Goal: Task Accomplishment & Management: Manage account settings

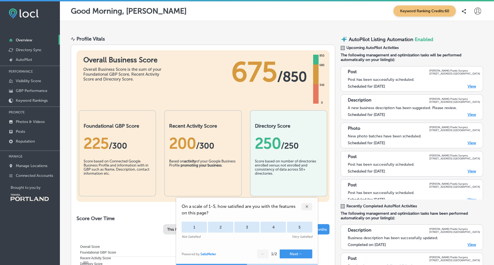
click at [468, 113] on link "View" at bounding box center [472, 115] width 8 height 5
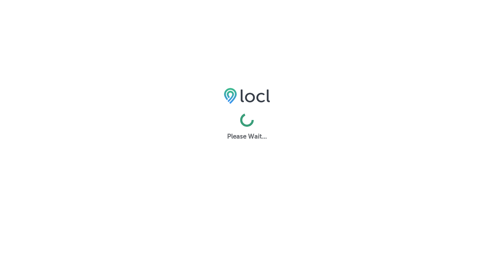
select select "US"
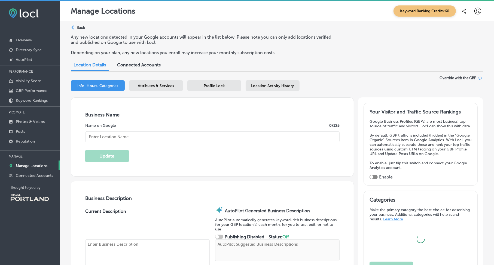
type input "[PERSON_NAME] Plastic Surgery"
type textarea "At [PERSON_NAME] Plastic Surgery, [PERSON_NAME] [PERSON_NAME] and Fr. [PERSON_N…"
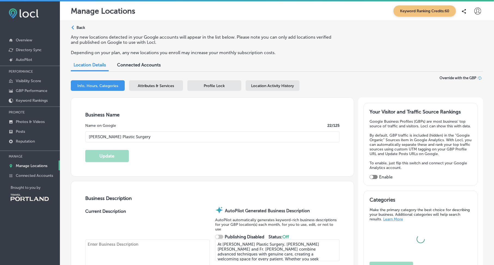
type input "[STREET_ADDRESS]"
type input "[GEOGRAPHIC_DATA]"
type input "97216-2937"
type input "US"
type input "https://www.gilsonplasticsurgery.com/"
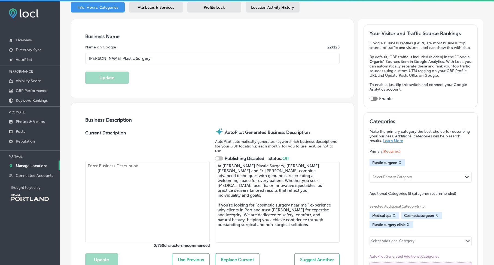
scroll to position [82, 0]
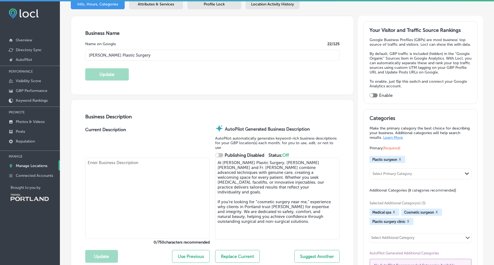
type input "30"
checkbox input "true"
type textarea "At Gilson Plastic Surgery, Dr. Aaron Scott Gill and Fr. Mike Gilson deliver adv…"
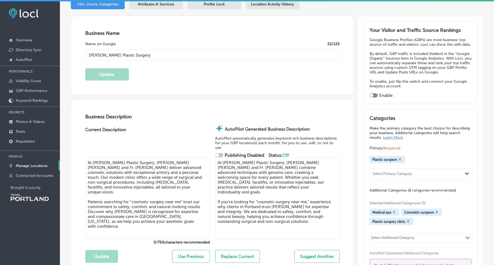
type input "+1 503 253 3458"
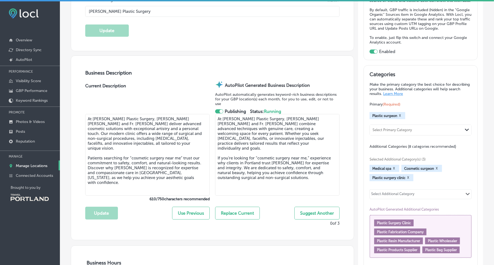
scroll to position [136, 0]
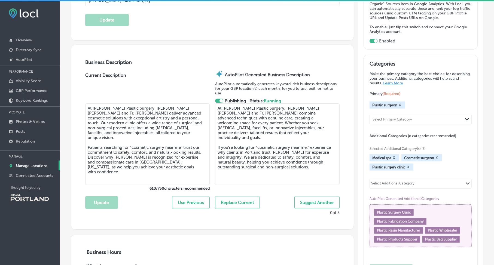
click at [184, 200] on button "Use Previous" at bounding box center [191, 203] width 38 height 13
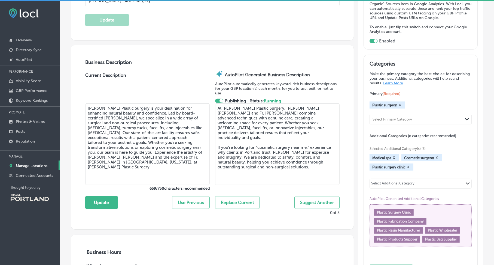
click at [122, 172] on textarea "Gilson Plastic Surgery is your destination for enhancing natural beauty and con…" at bounding box center [147, 145] width 125 height 82
drag, startPoint x: 126, startPoint y: 166, endPoint x: 84, endPoint y: 152, distance: 44.0
click at [84, 152] on div "Business Description Current Description Gilson Plastic Surgery is your destina…" at bounding box center [212, 137] width 283 height 185
click at [126, 167] on textarea "Gilson Plastic Surgery is your destination for enhancing natural beauty and con…" at bounding box center [147, 145] width 125 height 82
click at [130, 160] on textarea "Gilson Plastic Surgery is your destination for enhancing natural beauty and con…" at bounding box center [147, 145] width 125 height 82
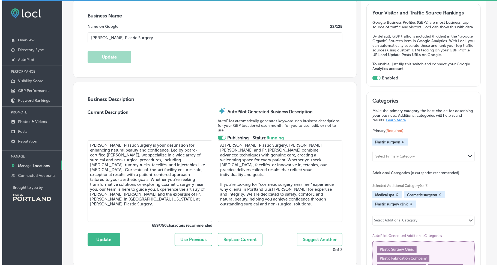
scroll to position [109, 0]
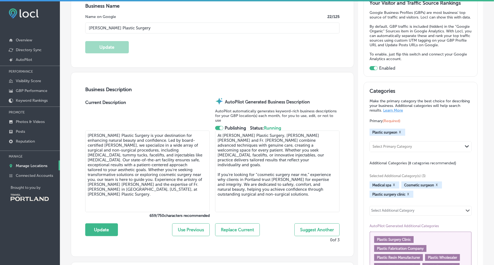
drag, startPoint x: 87, startPoint y: 179, endPoint x: 118, endPoint y: 193, distance: 33.8
click at [118, 193] on textarea "Gilson Plastic Surgery is your destination for enhancing natural beauty and con…" at bounding box center [147, 172] width 125 height 82
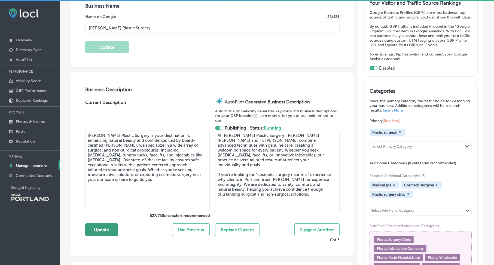
type textarea "Gilson Plastic Surgery is your destination for enhancing natural beauty and con…"
click at [107, 227] on button "Update" at bounding box center [101, 230] width 33 height 13
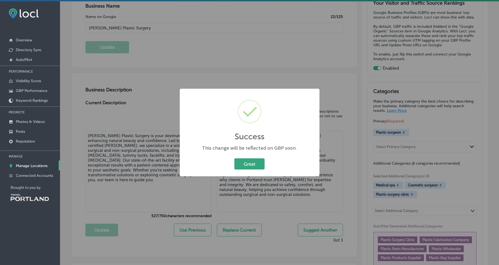
click at [238, 169] on button "Great" at bounding box center [249, 164] width 30 height 11
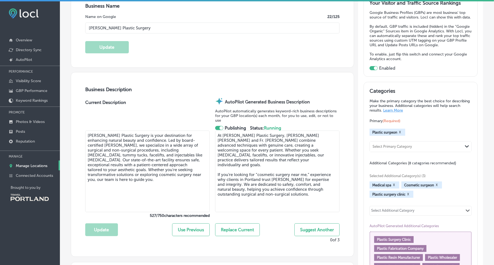
click at [218, 126] on div at bounding box center [219, 128] width 8 height 4
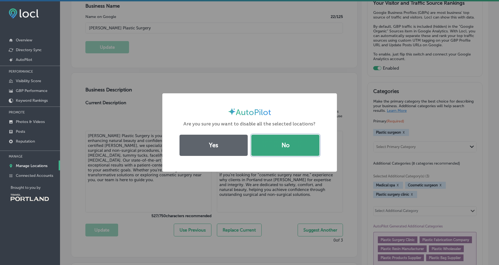
click at [264, 143] on button "No" at bounding box center [285, 145] width 68 height 21
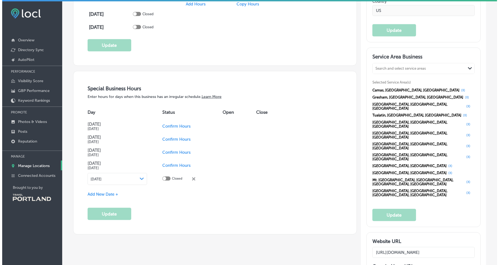
scroll to position [518, 0]
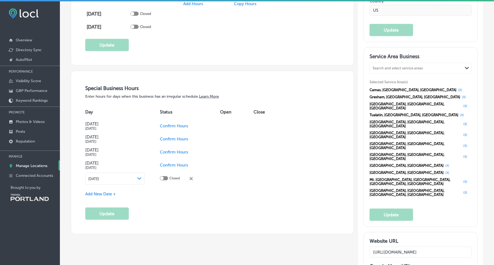
click at [172, 137] on span "Confirm Hours" at bounding box center [174, 139] width 28 height 5
click at [163, 137] on div at bounding box center [162, 139] width 4 height 4
checkbox input "true"
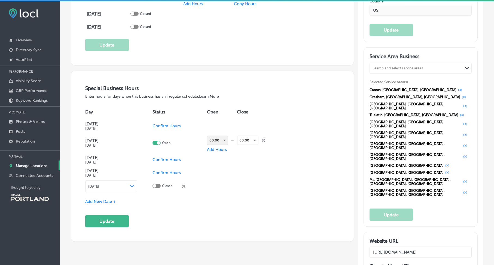
click at [224, 138] on div "00:00" at bounding box center [217, 140] width 21 height 9
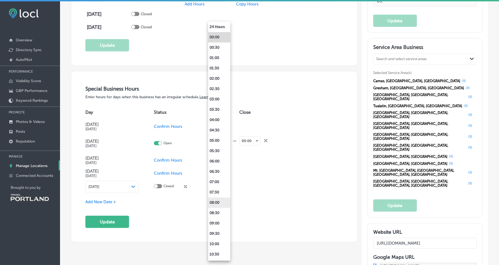
click at [221, 201] on li "08:00" at bounding box center [219, 203] width 22 height 10
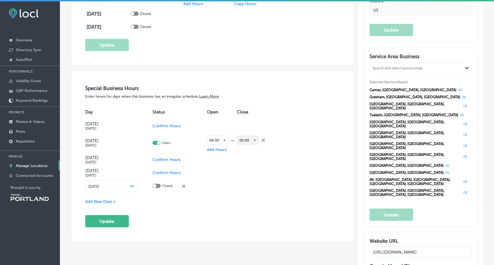
click at [248, 136] on div "00:00" at bounding box center [248, 140] width 21 height 9
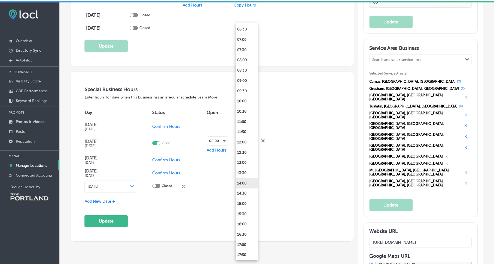
scroll to position [218, 0]
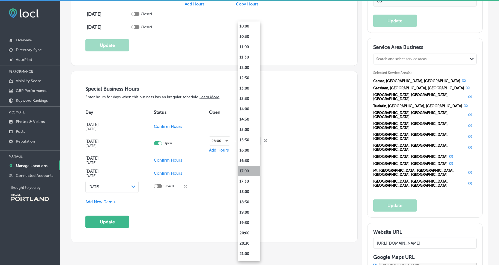
click at [248, 171] on li "17:00" at bounding box center [249, 171] width 22 height 10
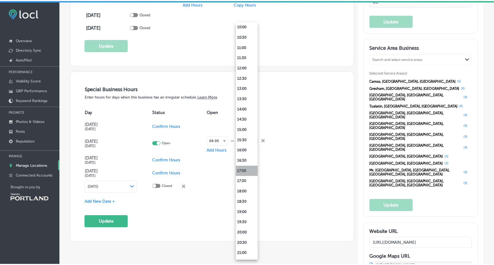
scroll to position [518, 0]
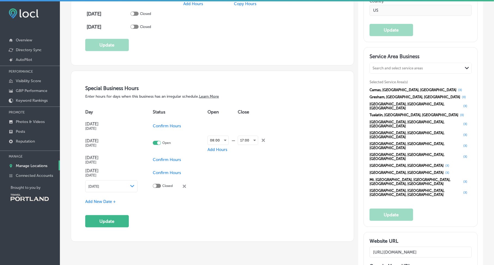
click at [285, 161] on div "Day Status Open Close Columbus Day Oct 13, 2025 Confirm Hours Veterans Day Nov …" at bounding box center [212, 148] width 255 height 89
click at [169, 158] on span "Confirm Hours" at bounding box center [167, 160] width 28 height 5
click at [165, 171] on span "Confirm Hours" at bounding box center [167, 173] width 28 height 5
click at [132, 185] on polygon at bounding box center [132, 186] width 4 height 2
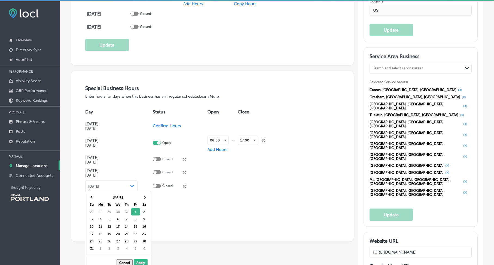
click at [142, 167] on td "Christmas Day Dec 25, 2025" at bounding box center [119, 173] width 68 height 13
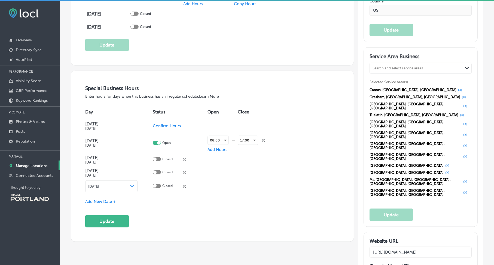
click at [186, 185] on icon "close Created with Sketch." at bounding box center [184, 186] width 3 height 3
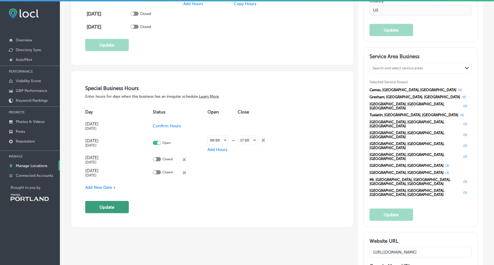
click at [120, 201] on button "Update" at bounding box center [107, 207] width 44 height 12
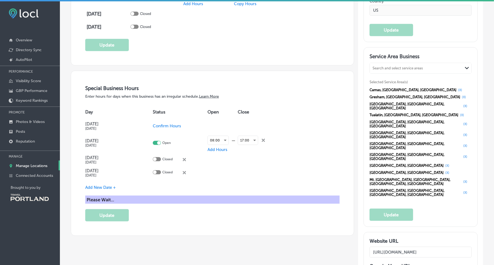
scroll to position [518, 0]
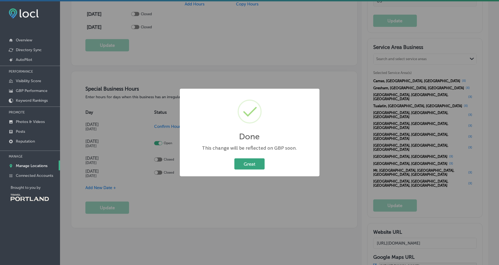
click at [239, 164] on button "Great" at bounding box center [249, 164] width 30 height 11
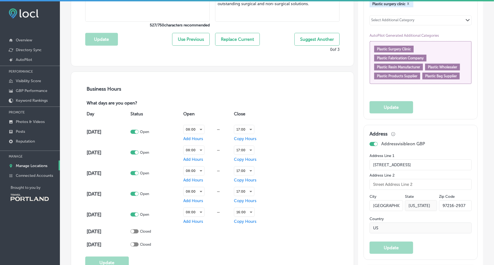
scroll to position [218, 0]
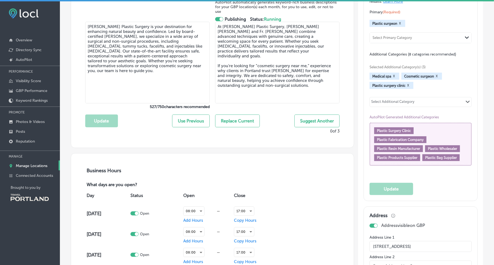
click at [423, 137] on div "Plastic Surgery Clinic Plastic Fabrication Company Plastic Resin Manufacturer P…" at bounding box center [421, 145] width 93 height 34
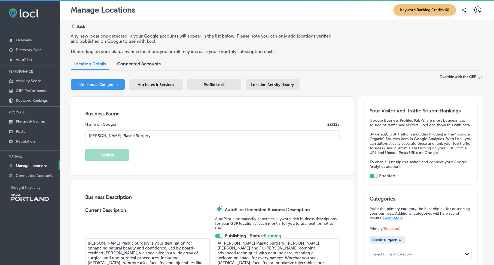
scroll to position [0, 0]
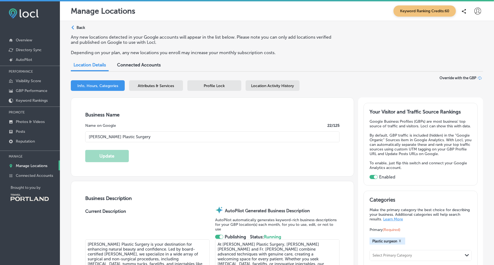
click at [160, 88] on div "Attributes & Services" at bounding box center [156, 85] width 54 height 11
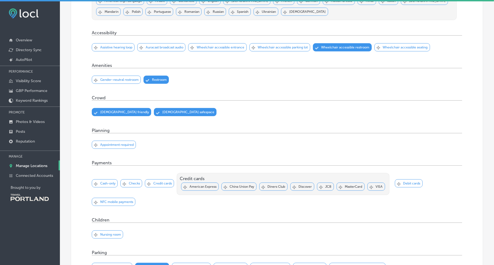
scroll to position [273, 0]
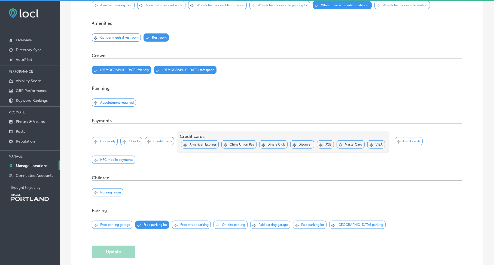
click at [130, 100] on div "Svg Vector Icons : http://www.onlinewebfonts.com/icon Checked Created with Sket…" at bounding box center [114, 103] width 44 height 8
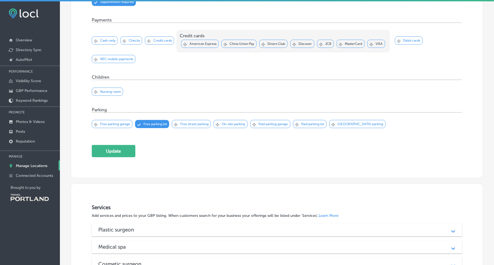
scroll to position [382, 0]
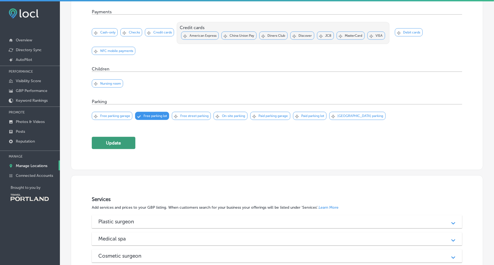
click at [134, 138] on button "Update" at bounding box center [114, 143] width 44 height 12
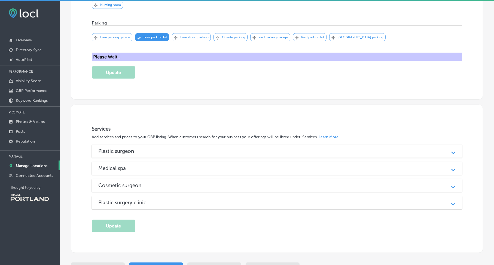
scroll to position [463, 0]
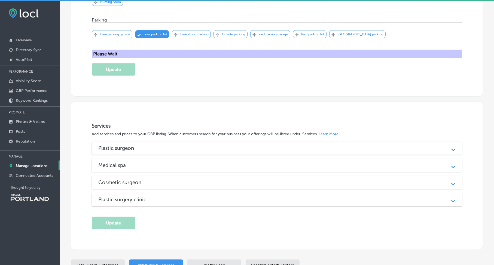
click at [197, 142] on div "Plastic surgeon Path Created with Sketch." at bounding box center [277, 148] width 371 height 13
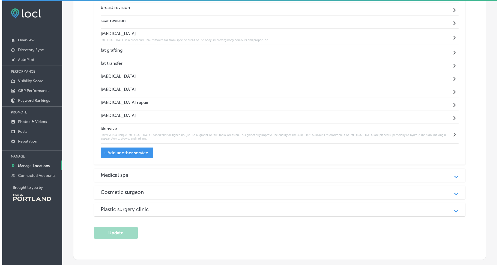
scroll to position [927, 0]
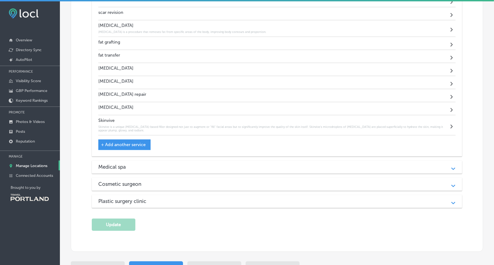
click at [204, 161] on div "Medical spa Path Created with Sketch." at bounding box center [277, 167] width 371 height 13
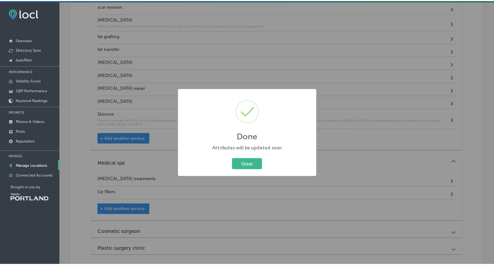
scroll to position [920, 0]
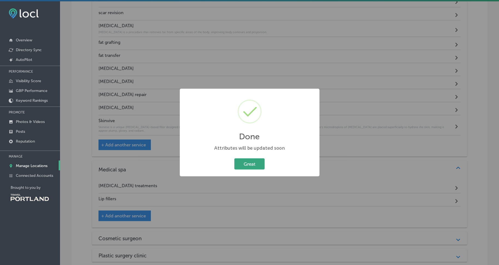
click at [241, 161] on button "Great" at bounding box center [249, 164] width 30 height 11
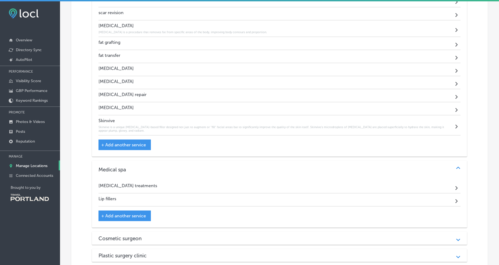
scroll to position [918, 0]
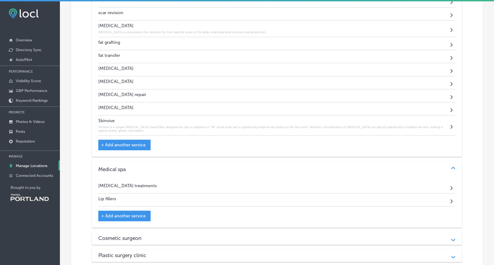
click at [141, 214] on span "+ Add another service" at bounding box center [123, 216] width 45 height 5
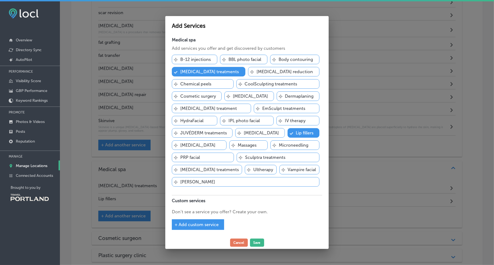
scroll to position [920, 0]
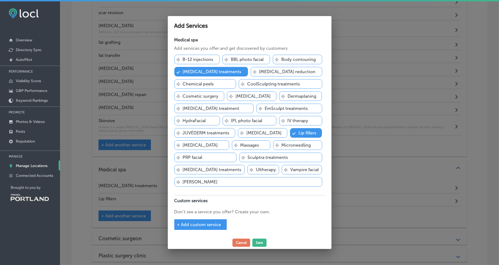
click at [226, 134] on p "JUVÉDERM treatments" at bounding box center [206, 133] width 47 height 5
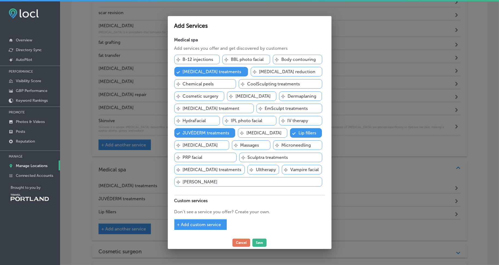
click at [239, 110] on p "Dysport treatment" at bounding box center [211, 108] width 57 height 5
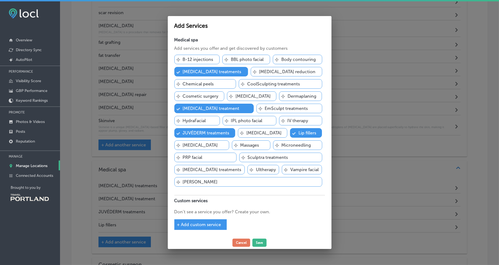
click at [218, 98] on p "Cosmetic surgery" at bounding box center [201, 96] width 36 height 5
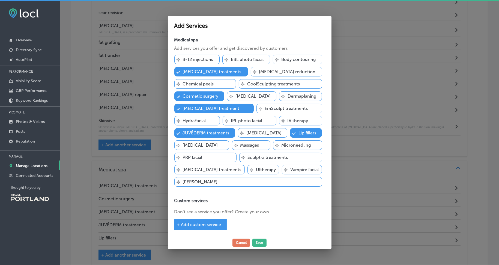
click at [259, 74] on p "Cellulite reduction" at bounding box center [287, 71] width 56 height 5
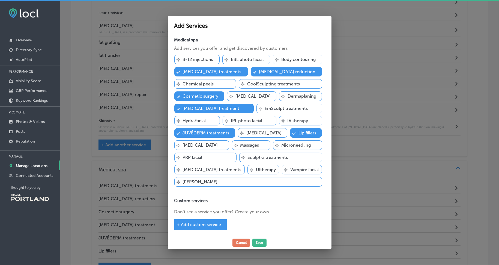
click at [242, 62] on p "BBL photo facial" at bounding box center [247, 59] width 33 height 5
click at [282, 62] on p "Body contouring" at bounding box center [298, 59] width 34 height 5
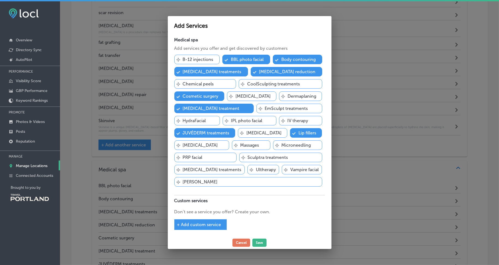
click at [218, 145] on p "Liposuction" at bounding box center [200, 145] width 35 height 5
click at [248, 159] on p "Sculptra treatments" at bounding box center [268, 157] width 40 height 5
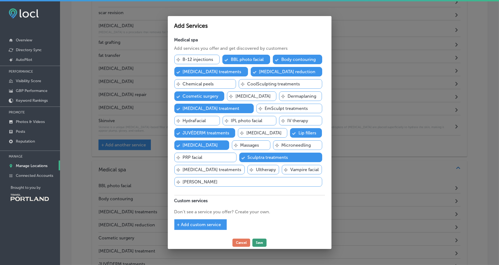
click at [260, 239] on button "Save" at bounding box center [259, 243] width 14 height 8
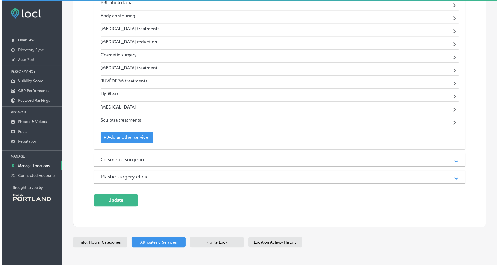
scroll to position [1109, 0]
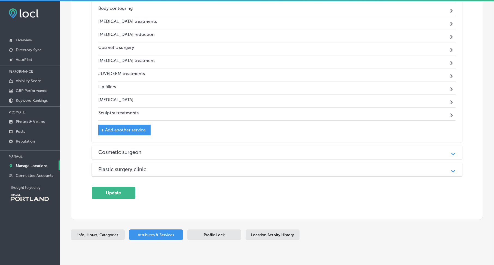
click at [153, 149] on div "Cosmetic surgeon" at bounding box center [277, 152] width 358 height 6
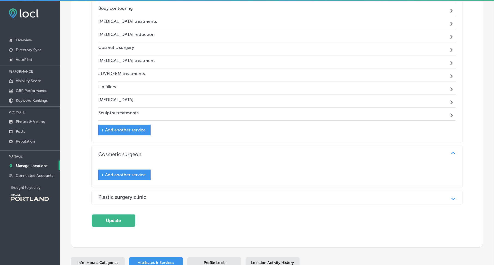
click at [146, 170] on div "+ Add another service" at bounding box center [124, 175] width 52 height 11
click at [130, 173] on span "+ Add another service" at bounding box center [123, 175] width 45 height 5
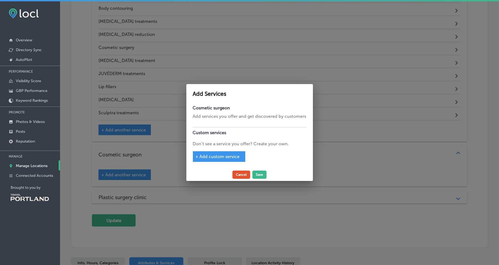
click at [246, 175] on button "Cancel" at bounding box center [241, 175] width 18 height 8
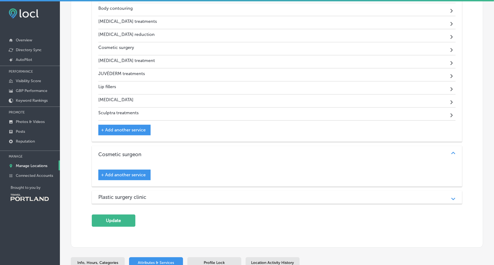
click at [144, 152] on h3 "Cosmetic surgeon" at bounding box center [124, 155] width 52 height 6
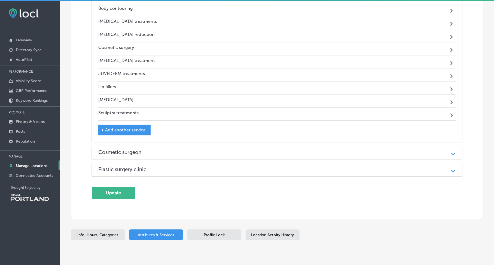
click at [149, 149] on h3 "Cosmetic surgeon" at bounding box center [124, 152] width 52 height 6
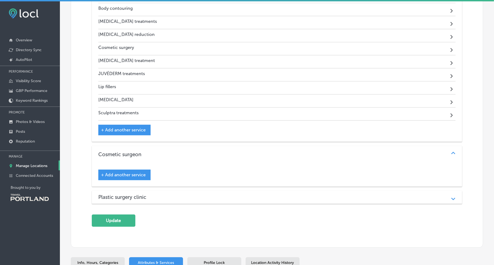
click at [135, 173] on span "+ Add another service" at bounding box center [123, 175] width 45 height 5
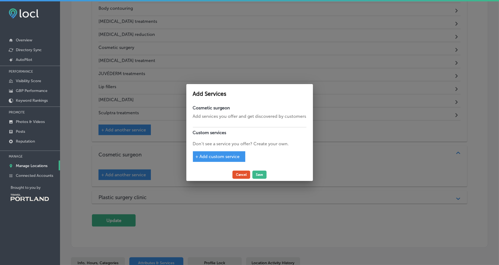
click at [245, 176] on button "Cancel" at bounding box center [241, 175] width 18 height 8
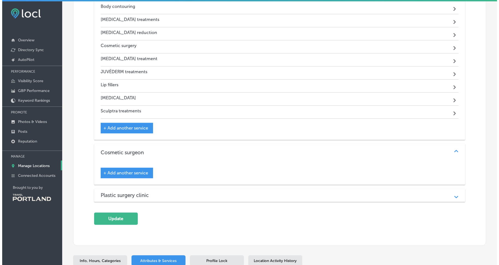
scroll to position [1109, 0]
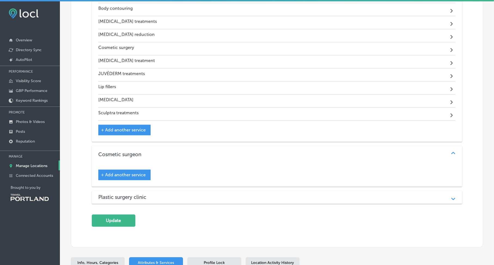
click at [198, 194] on div "Plastic surgery clinic" at bounding box center [277, 197] width 358 height 6
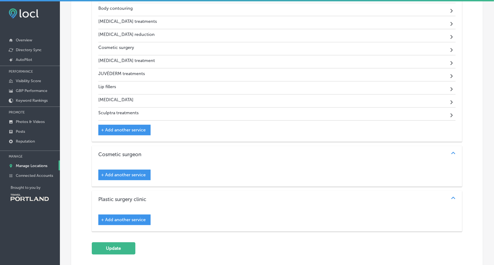
click at [132, 218] on span "+ Add another service" at bounding box center [123, 220] width 45 height 5
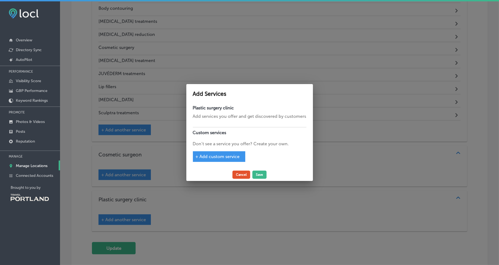
click at [237, 177] on button "Cancel" at bounding box center [241, 175] width 18 height 8
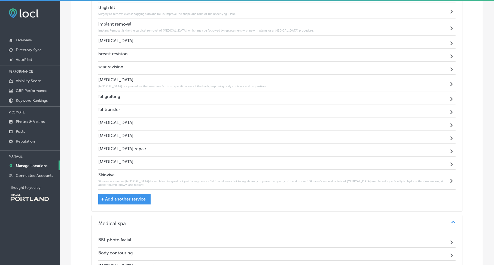
click at [139, 197] on span "+ Add another service" at bounding box center [123, 199] width 45 height 5
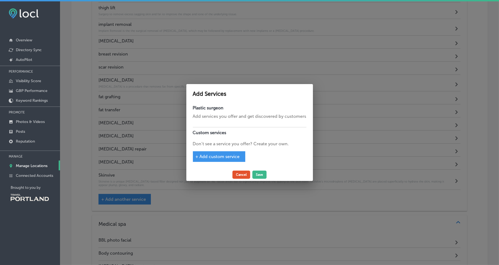
click at [245, 174] on button "Cancel" at bounding box center [241, 175] width 18 height 8
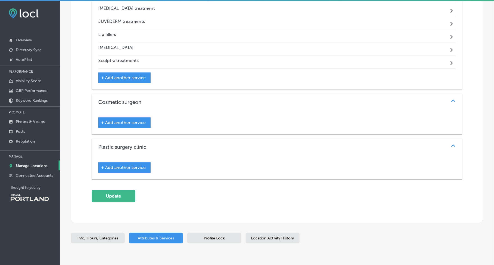
scroll to position [1169, 0]
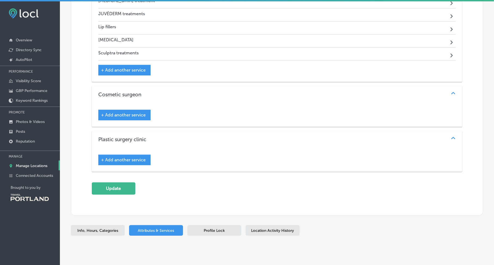
click at [228, 225] on div "Profile Lock" at bounding box center [215, 230] width 54 height 11
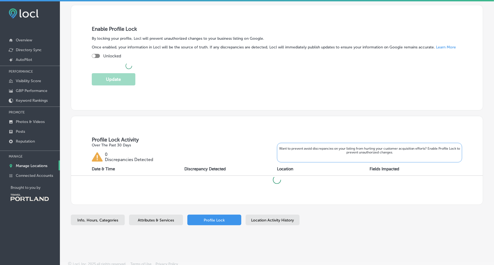
scroll to position [88, 0]
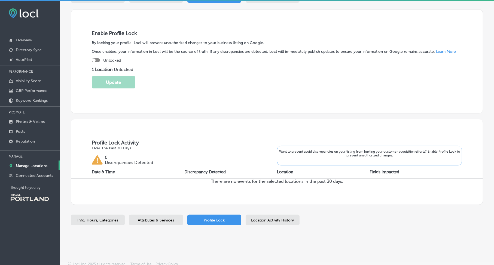
click at [259, 218] on span "Location Activity History" at bounding box center [273, 220] width 43 height 5
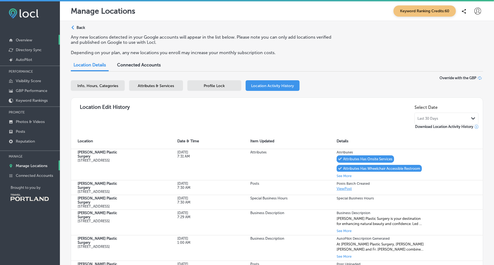
click at [23, 38] on p "Overview" at bounding box center [24, 40] width 16 height 5
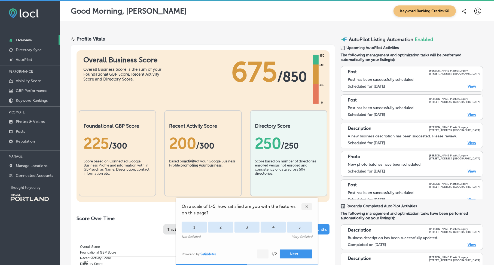
click at [400, 12] on span "Keyword Ranking Credits: 60" at bounding box center [425, 10] width 62 height 11
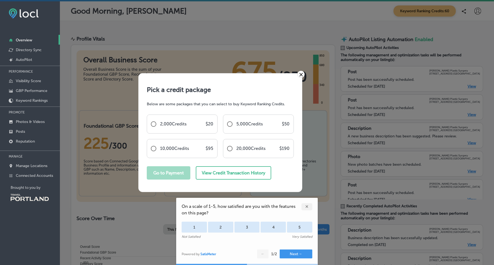
click at [300, 75] on link "×" at bounding box center [301, 74] width 7 height 7
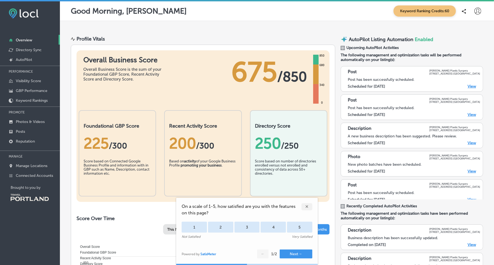
click at [309, 206] on div "✕" at bounding box center [307, 207] width 11 height 7
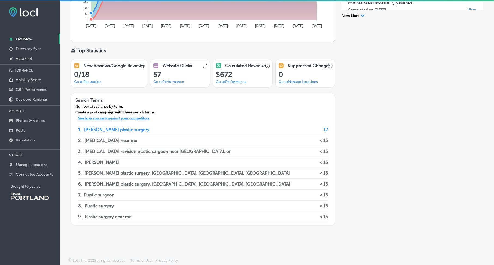
click at [137, 119] on p "See how you rank against your competitors" at bounding box center [114, 119] width 80 height 6
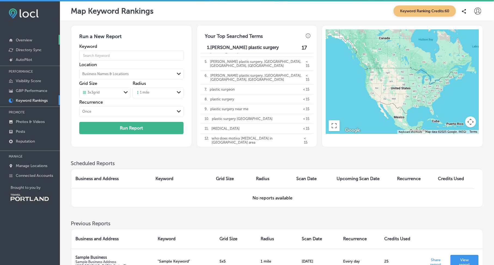
click at [39, 38] on link "Overview" at bounding box center [30, 40] width 60 height 10
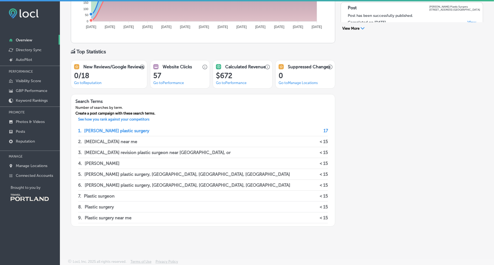
scroll to position [268, 0]
